Goal: Find specific page/section: Find specific page/section

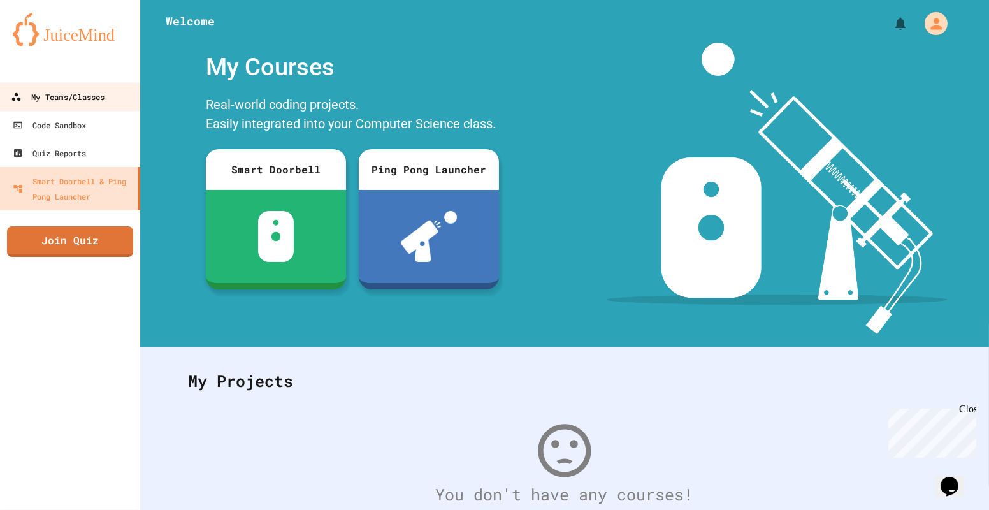
click at [59, 96] on div "My Teams/Classes" at bounding box center [58, 97] width 94 height 16
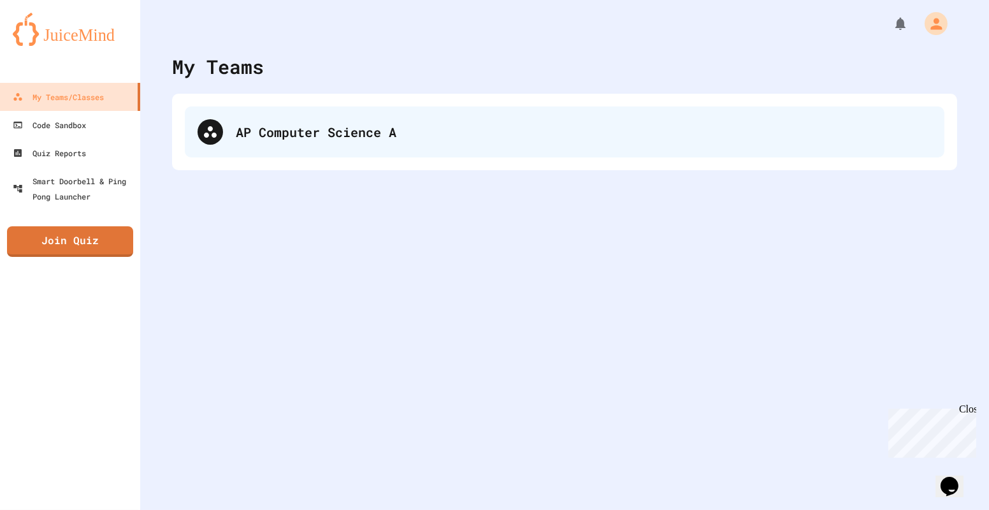
click at [265, 125] on div "AP Computer Science A" at bounding box center [584, 131] width 696 height 19
